Goal: Find specific page/section: Find specific page/section

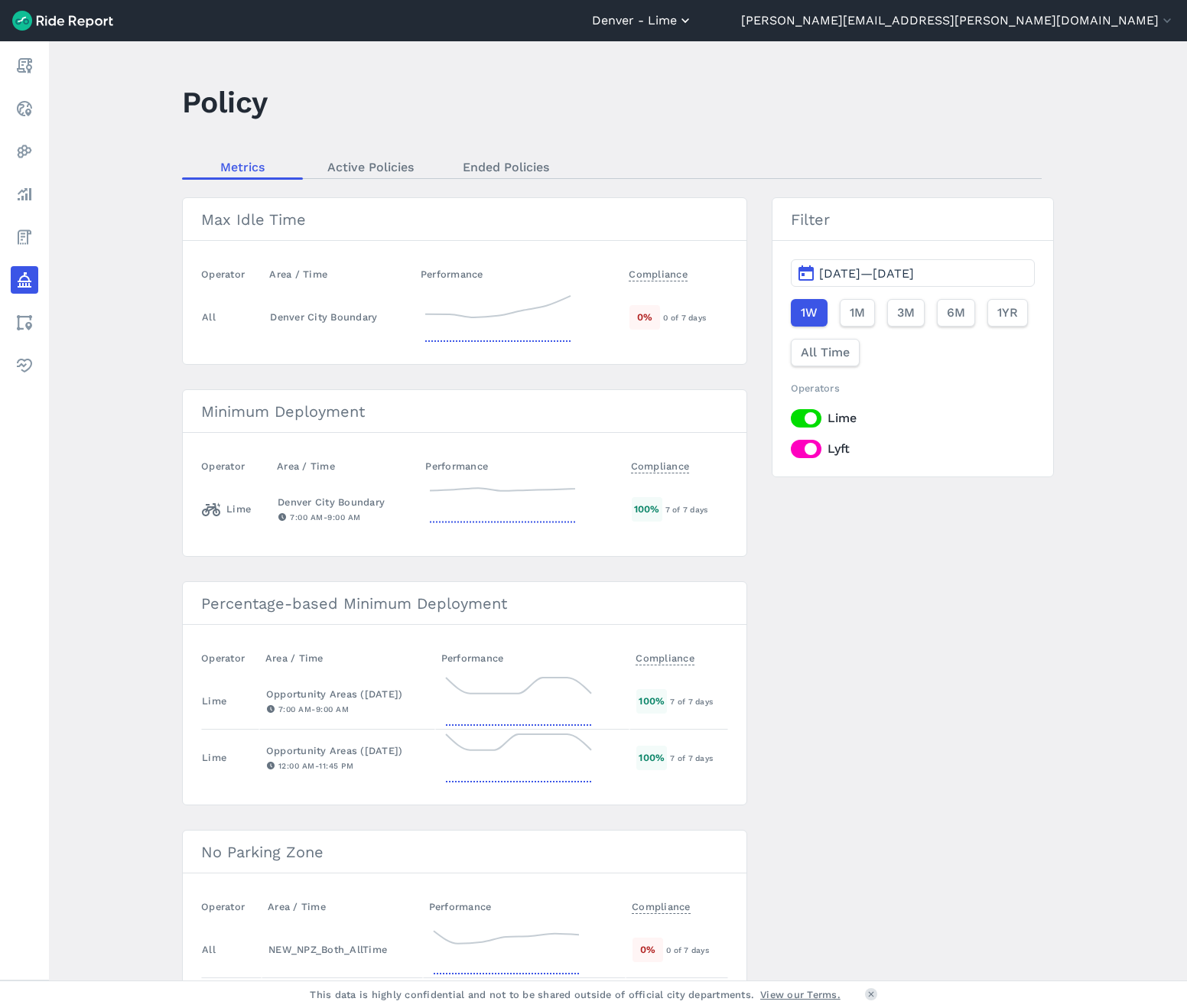
click at [693, 24] on button "Denver - Lime" at bounding box center [642, 21] width 101 height 18
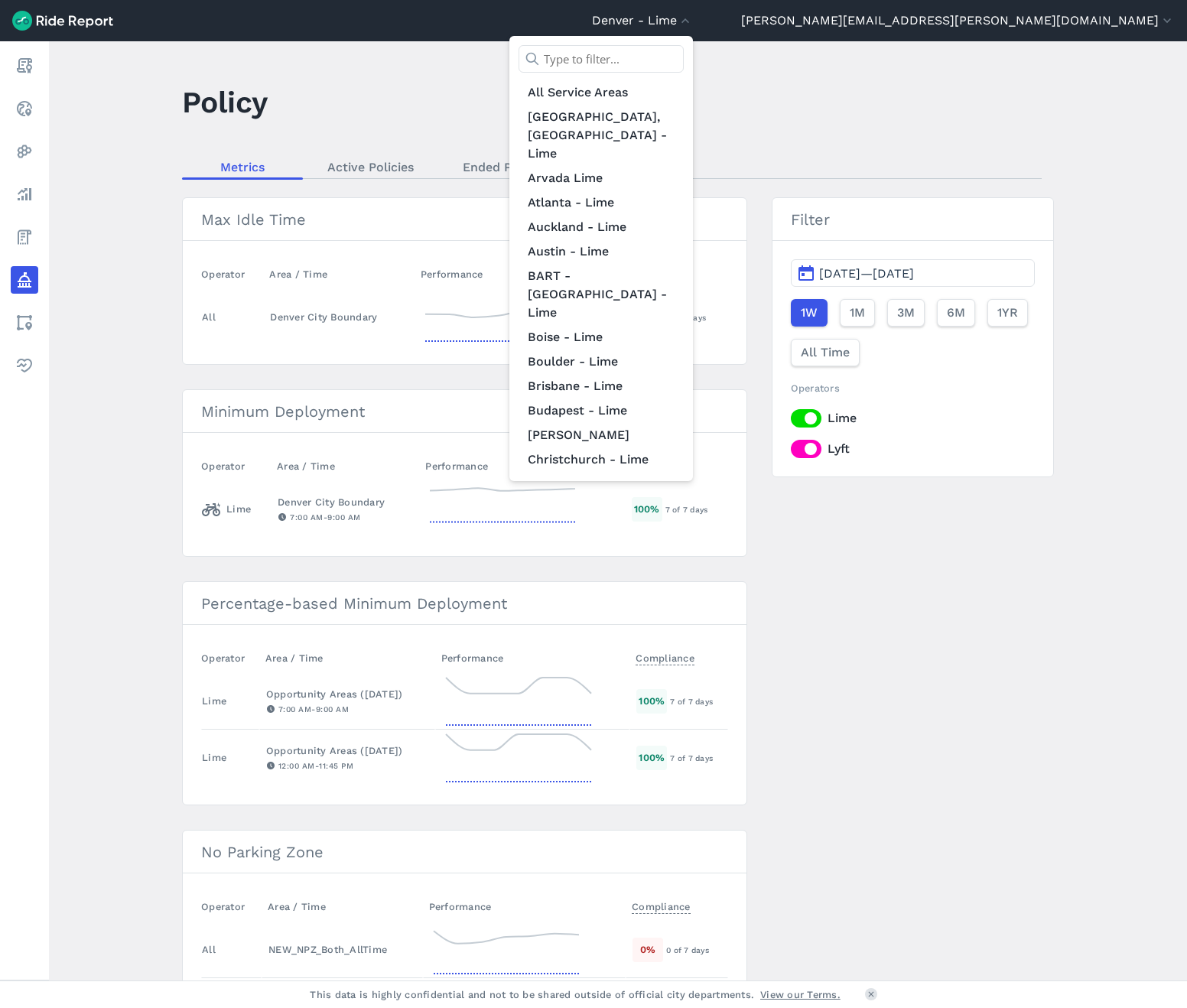
click at [684, 51] on input "text" at bounding box center [601, 59] width 165 height 28
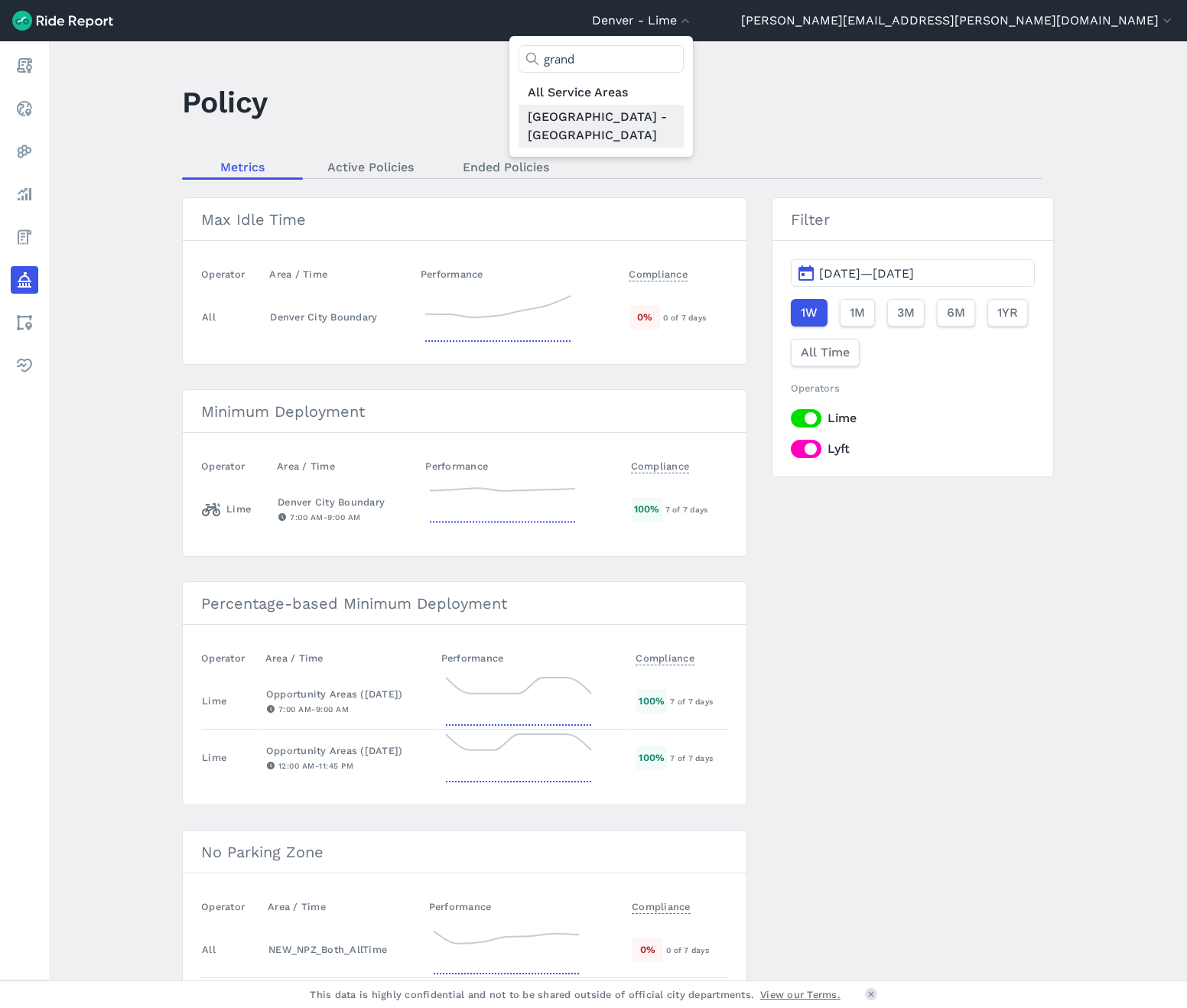
type input "grand"
click at [684, 126] on link "[GEOGRAPHIC_DATA] - [GEOGRAPHIC_DATA]" at bounding box center [601, 126] width 165 height 43
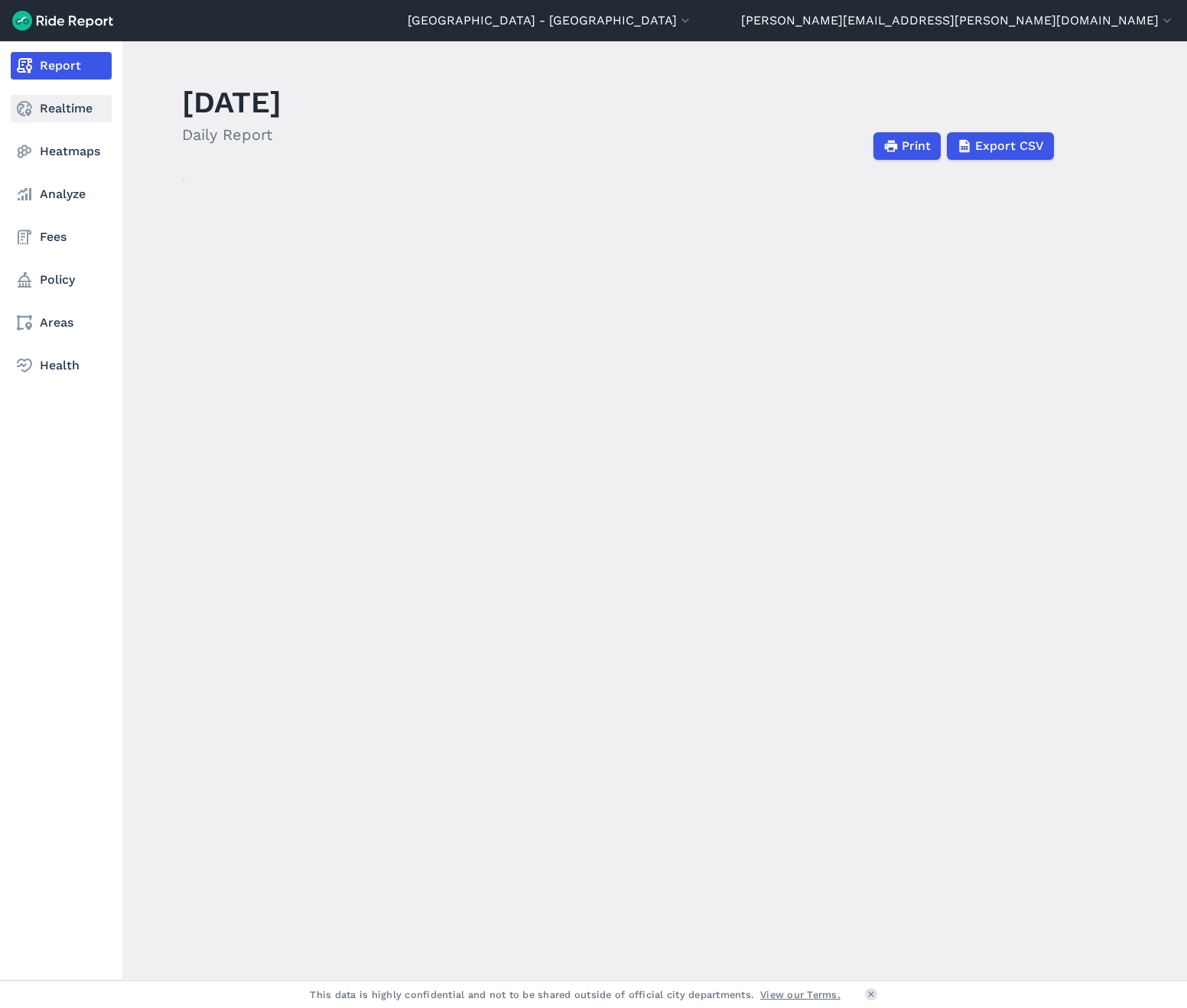
click at [31, 112] on icon at bounding box center [24, 108] width 18 height 18
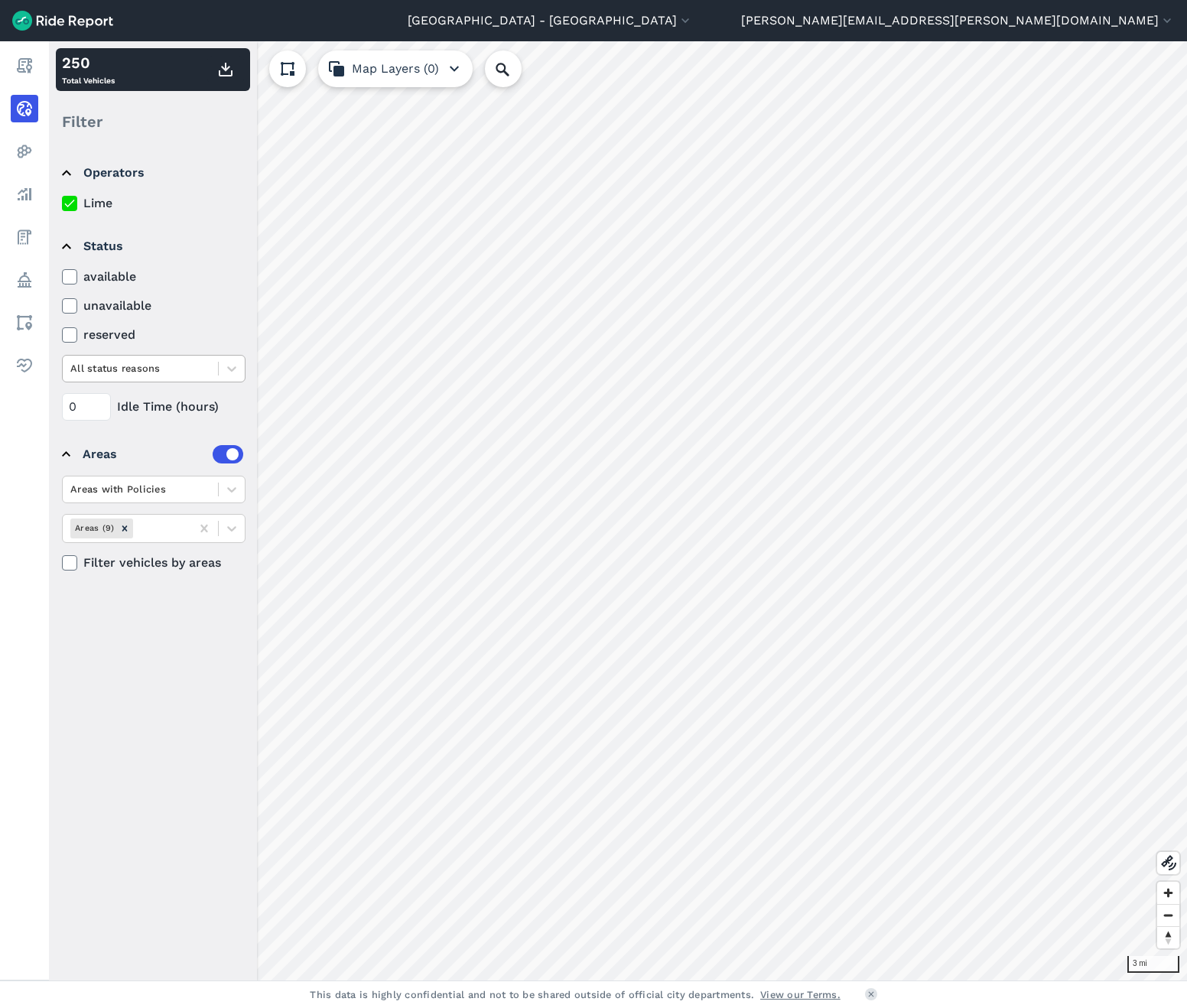
click at [182, 373] on div at bounding box center [140, 368] width 140 height 18
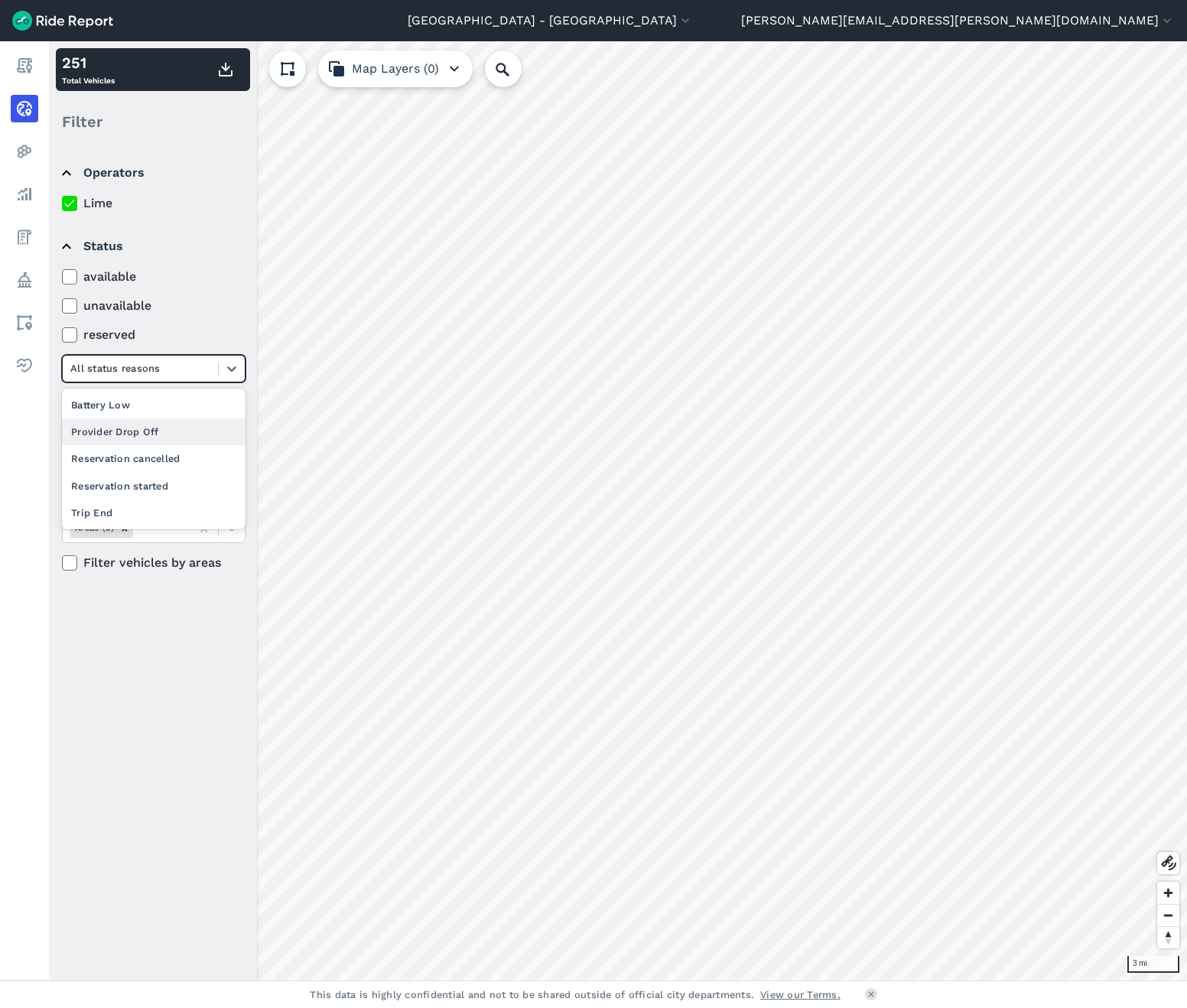
click at [169, 428] on div "Provider Drop Off" at bounding box center [154, 431] width 184 height 27
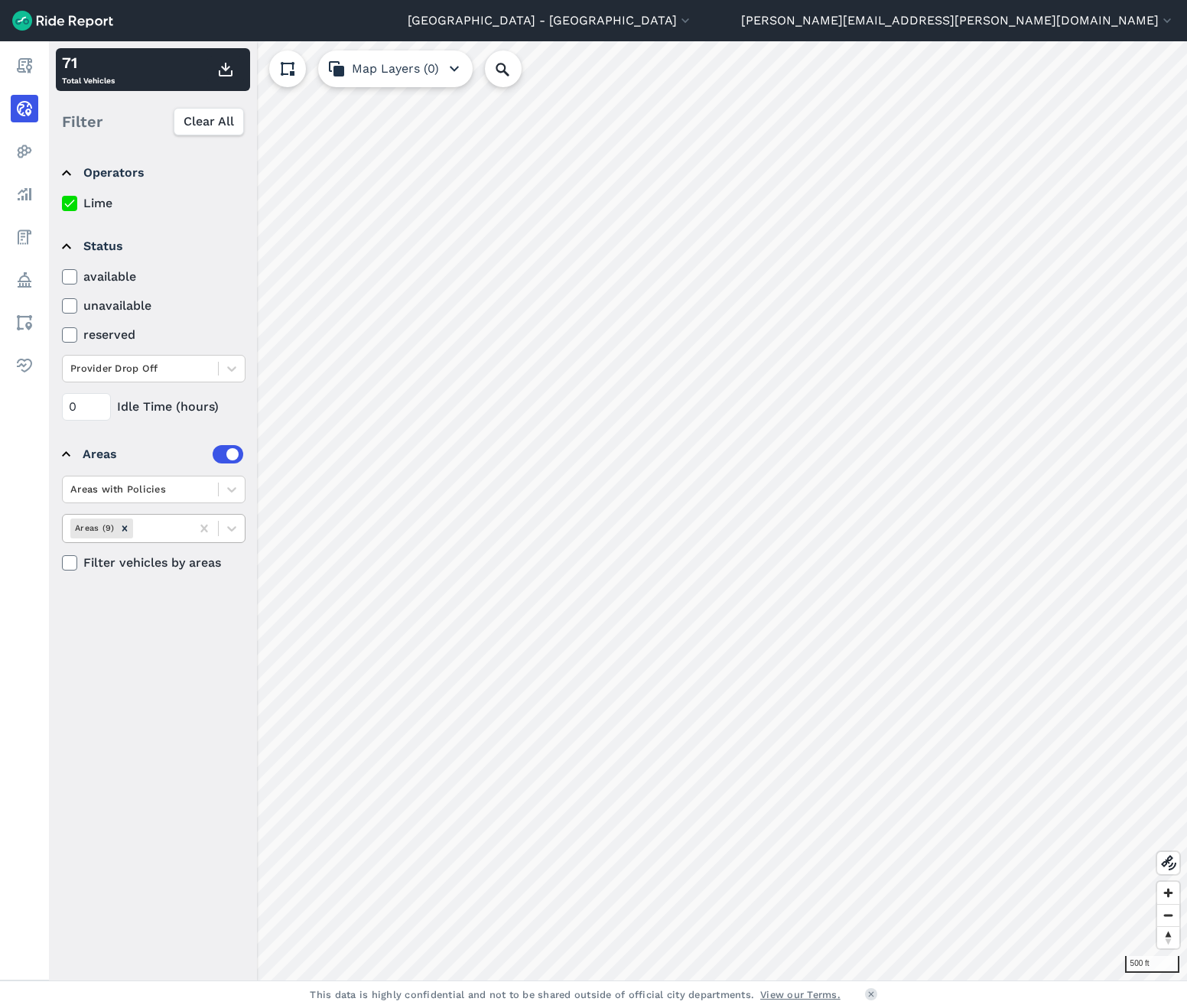
click at [178, 530] on div at bounding box center [159, 528] width 47 height 18
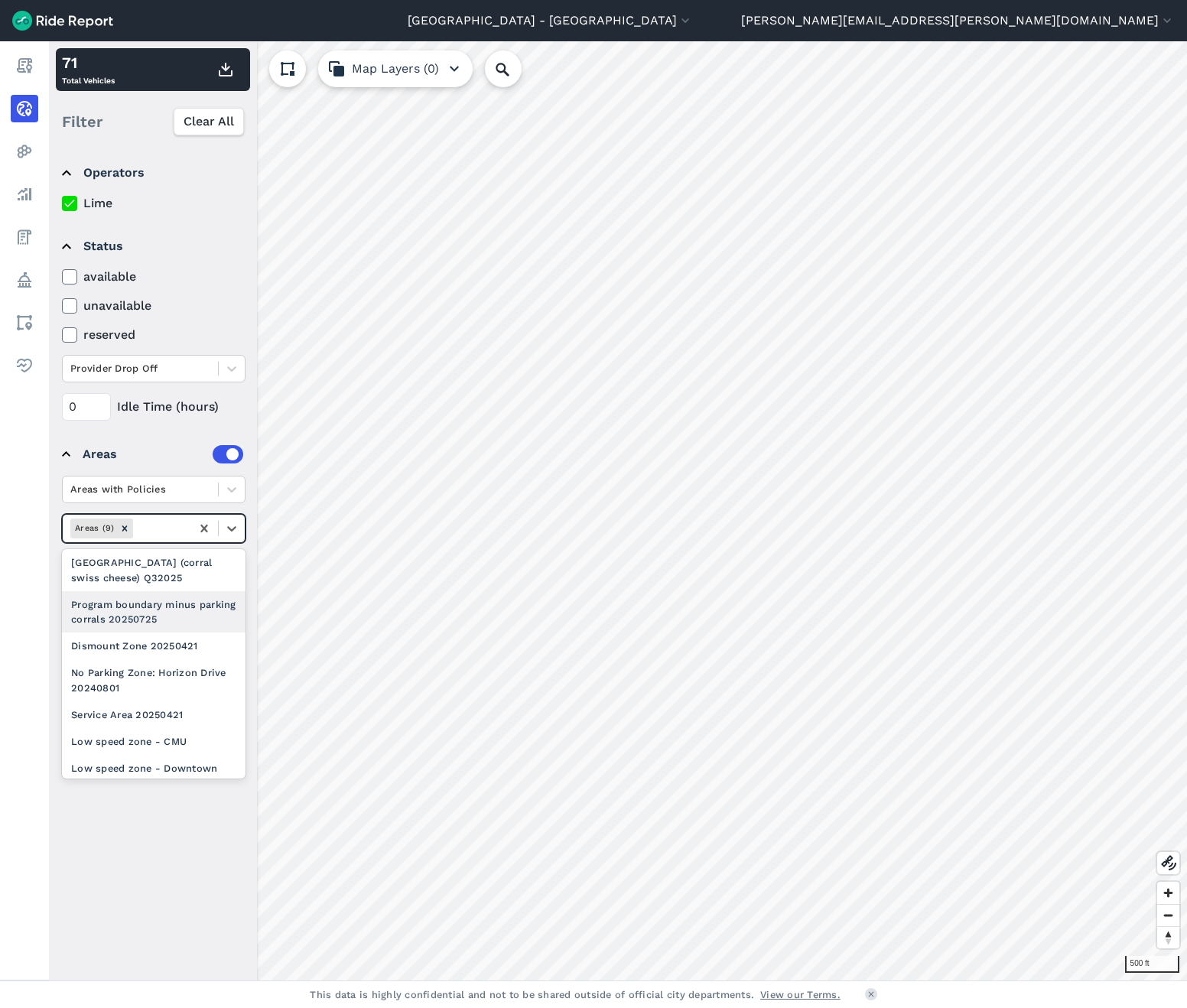
scroll to position [44, 0]
click at [176, 581] on div "[GEOGRAPHIC_DATA] (corral swiss cheese) Q32025" at bounding box center [154, 570] width 184 height 41
